Goal: Connect with others: Connect with other users

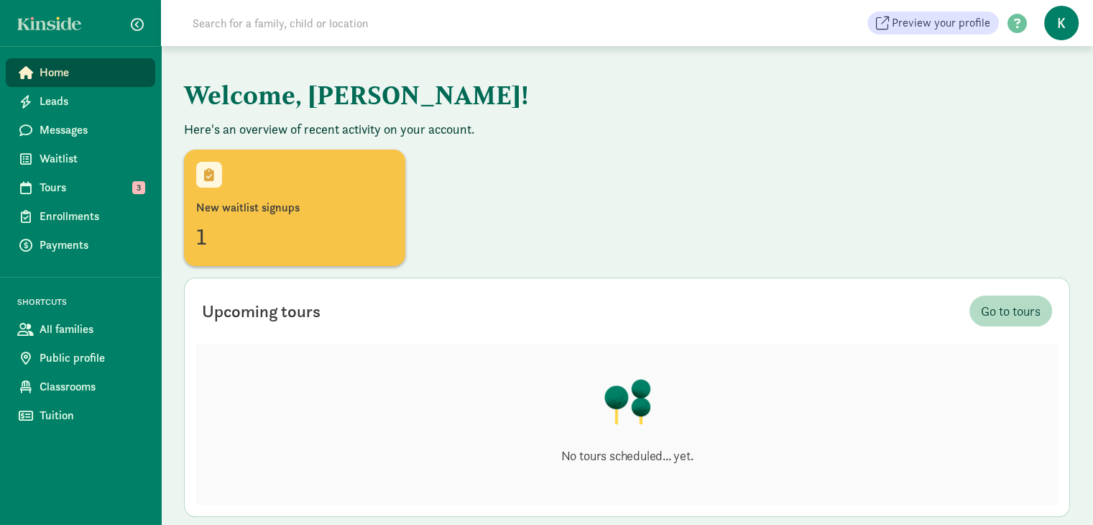
click at [308, 19] on input at bounding box center [385, 23] width 403 height 29
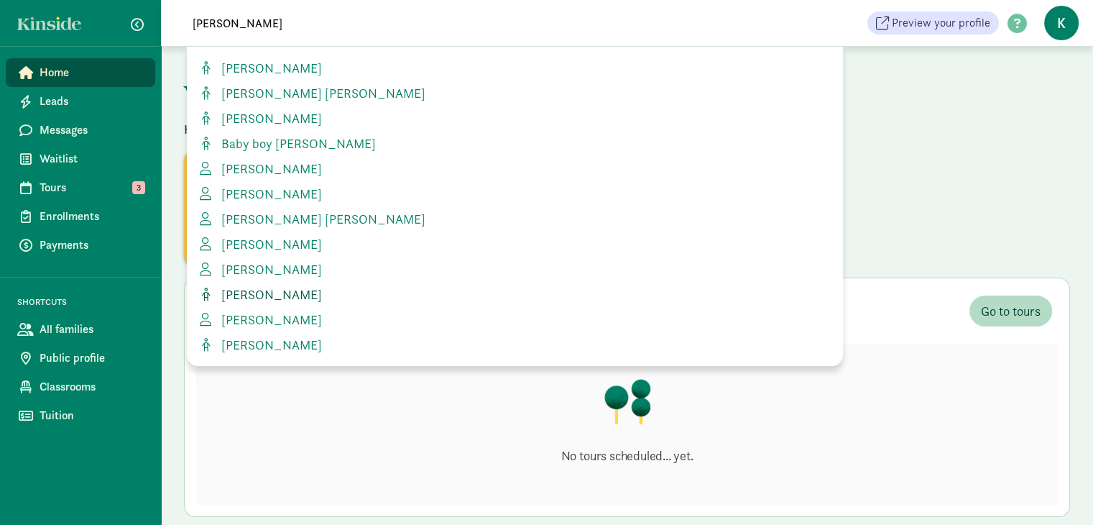
scroll to position [72, 0]
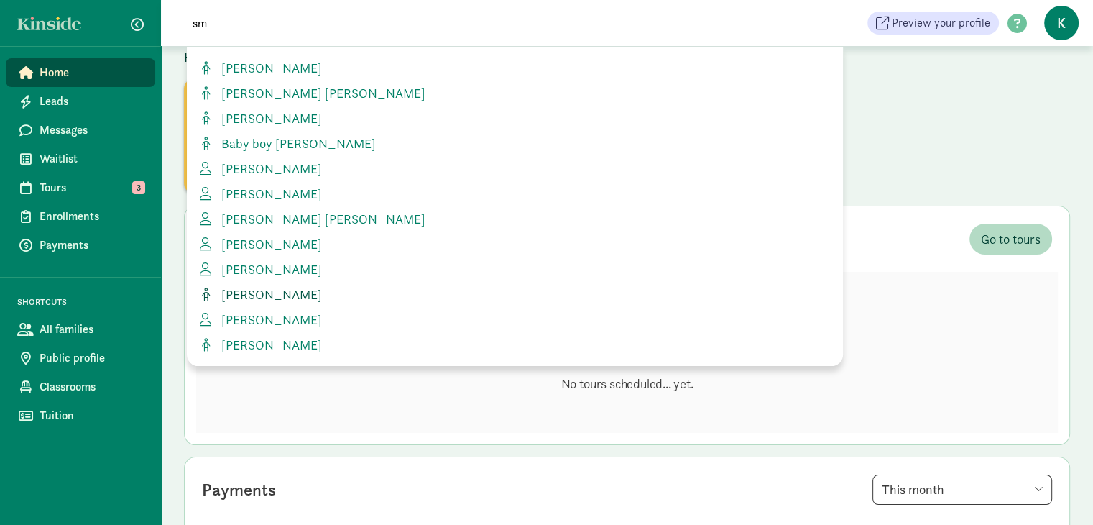
type input "s"
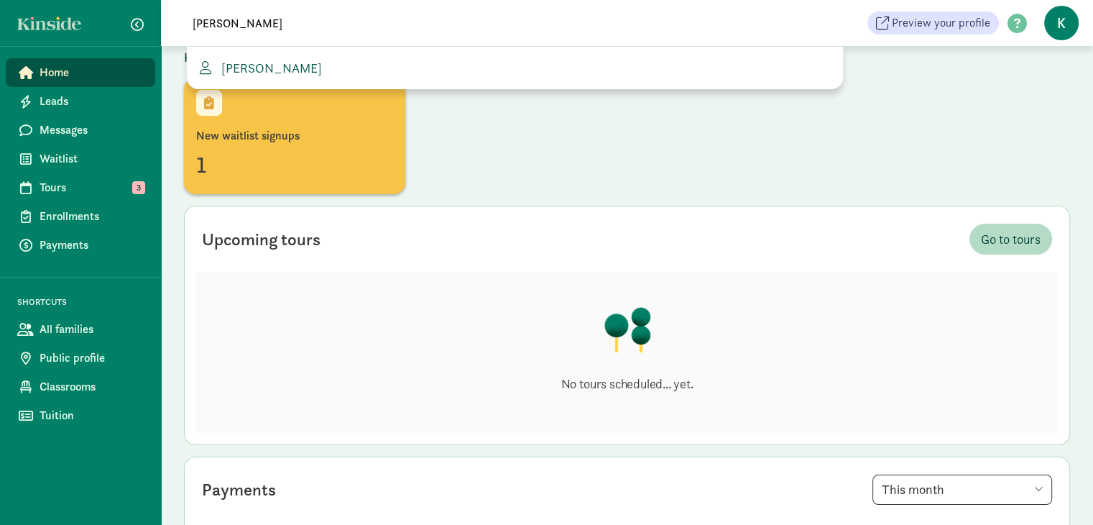
type input "[PERSON_NAME]"
click at [267, 64] on span "[PERSON_NAME]" at bounding box center [269, 68] width 106 height 17
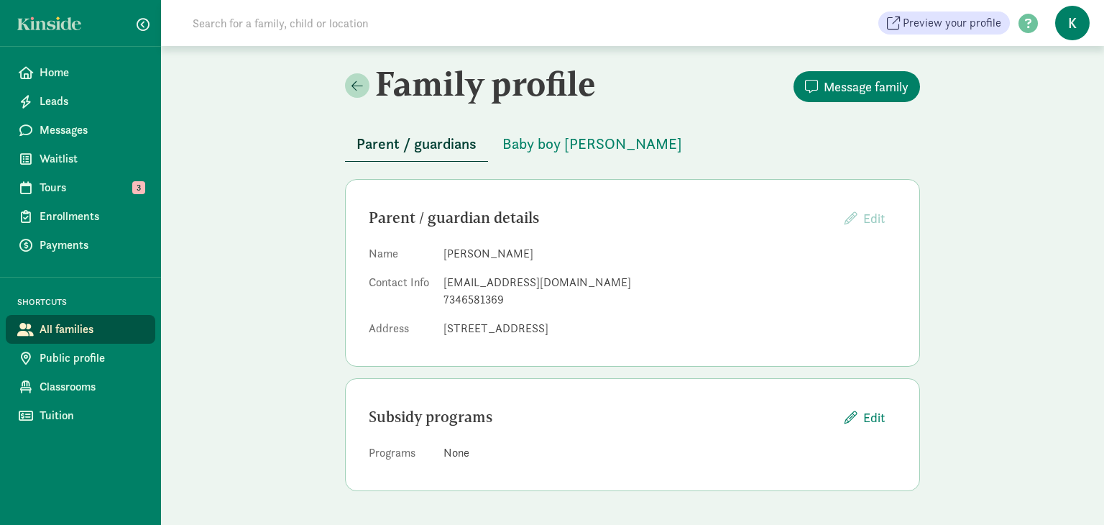
click at [451, 145] on span "Parent / guardians" at bounding box center [417, 143] width 120 height 23
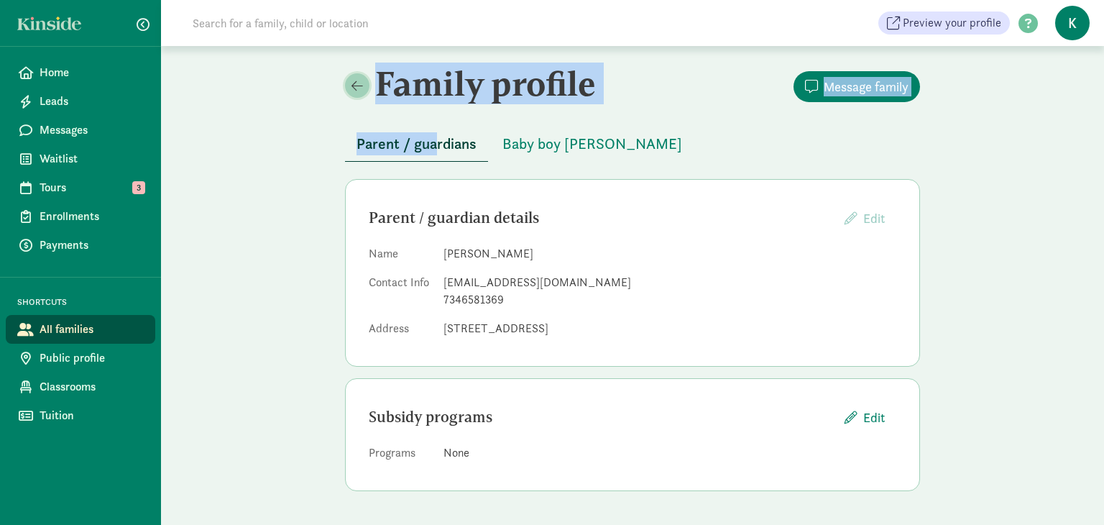
drag, startPoint x: 360, startPoint y: 81, endPoint x: 370, endPoint y: 130, distance: 49.9
click at [367, 130] on div "Family profile Message family Parent / guardians Baby boy [PERSON_NAME] Parent …" at bounding box center [633, 283] width 610 height 474
click at [569, 129] on button "Baby boy [PERSON_NAME]" at bounding box center [592, 144] width 203 height 35
